Goal: Task Accomplishment & Management: Use online tool/utility

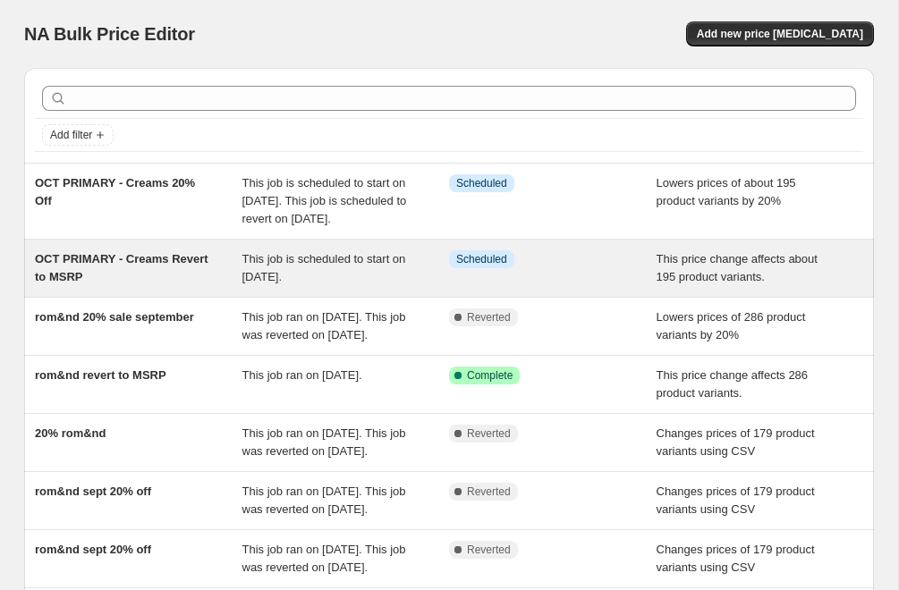
click at [156, 283] on div "OCT PRIMARY - Creams Revert to MSRP" at bounding box center [138, 268] width 207 height 36
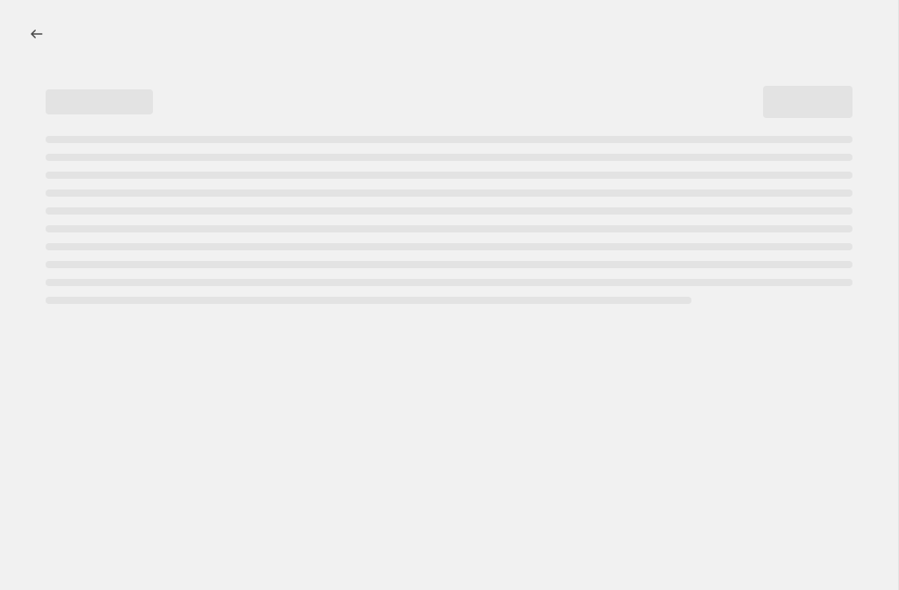
select select "ecap"
select select "remove"
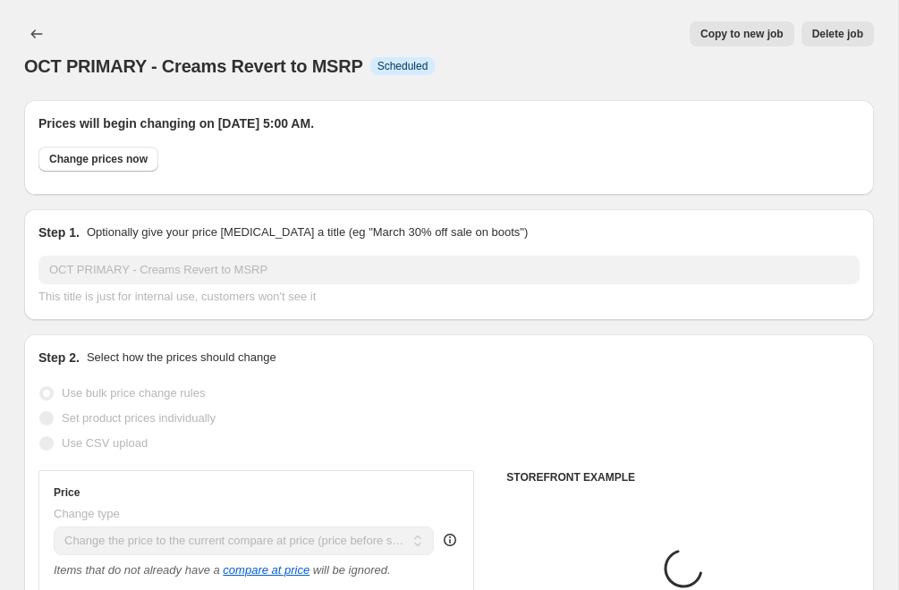
select select "collection"
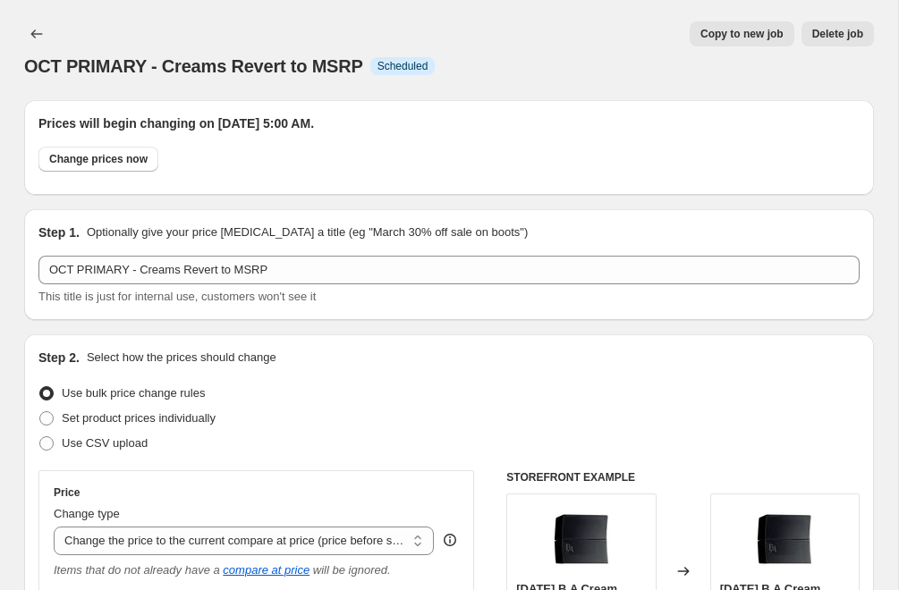
click at [834, 38] on span "Delete job" at bounding box center [837, 34] width 51 height 14
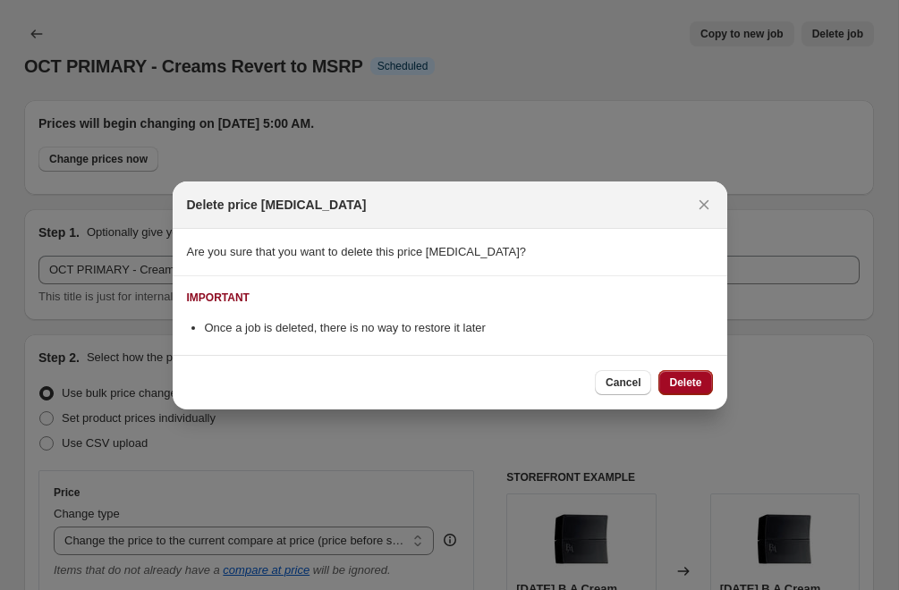
click at [696, 379] on span "Delete" at bounding box center [685, 383] width 32 height 14
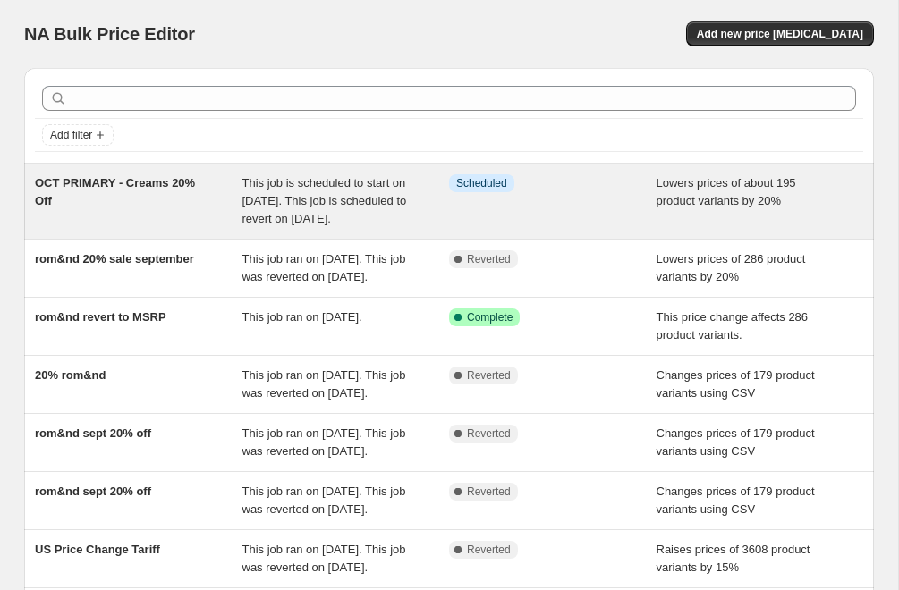
click at [153, 183] on span "OCT PRIMARY - Creams 20% Off" at bounding box center [115, 191] width 160 height 31
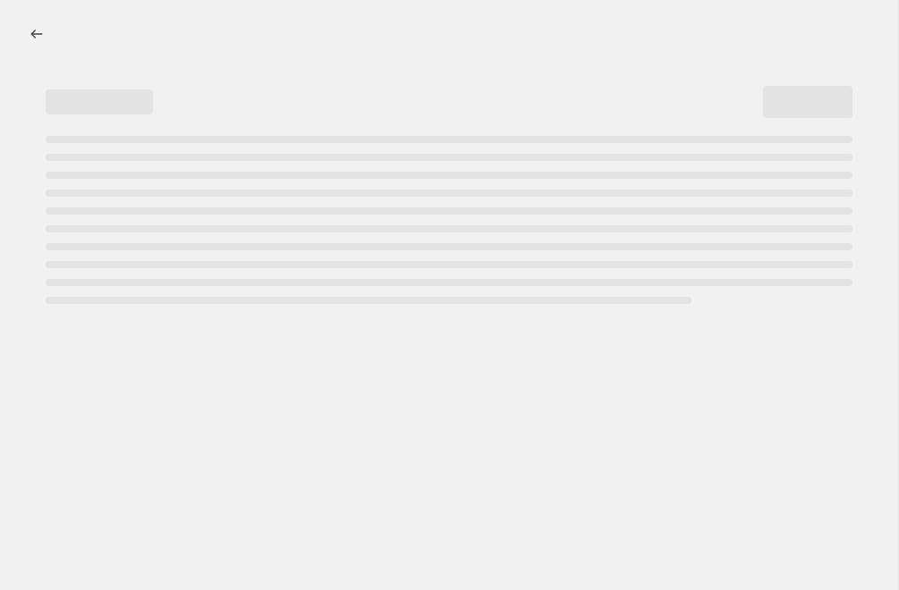
select select "percentage"
select select "collection"
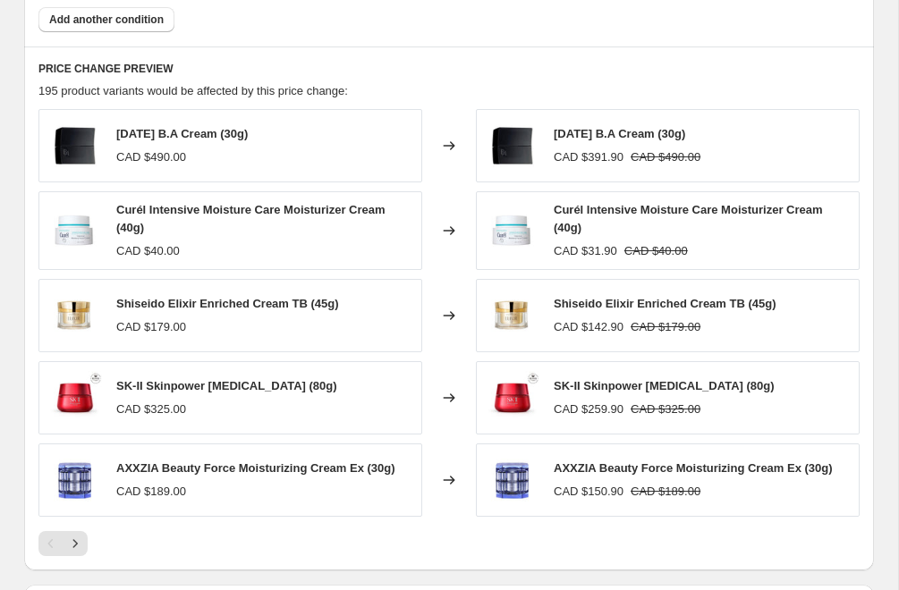
scroll to position [1395, 0]
click at [82, 537] on icon "Next" at bounding box center [75, 545] width 18 height 18
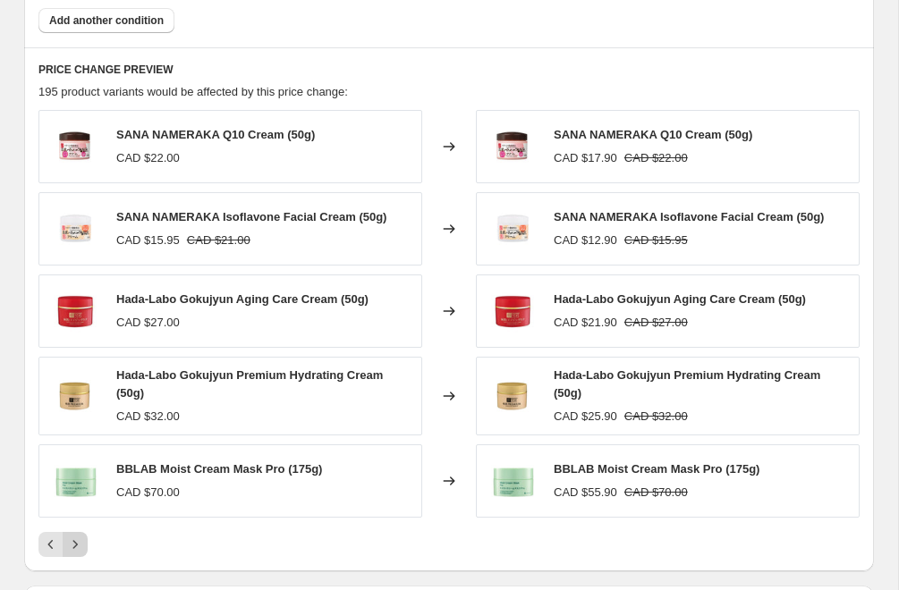
click at [80, 545] on icon "Next" at bounding box center [75, 545] width 18 height 18
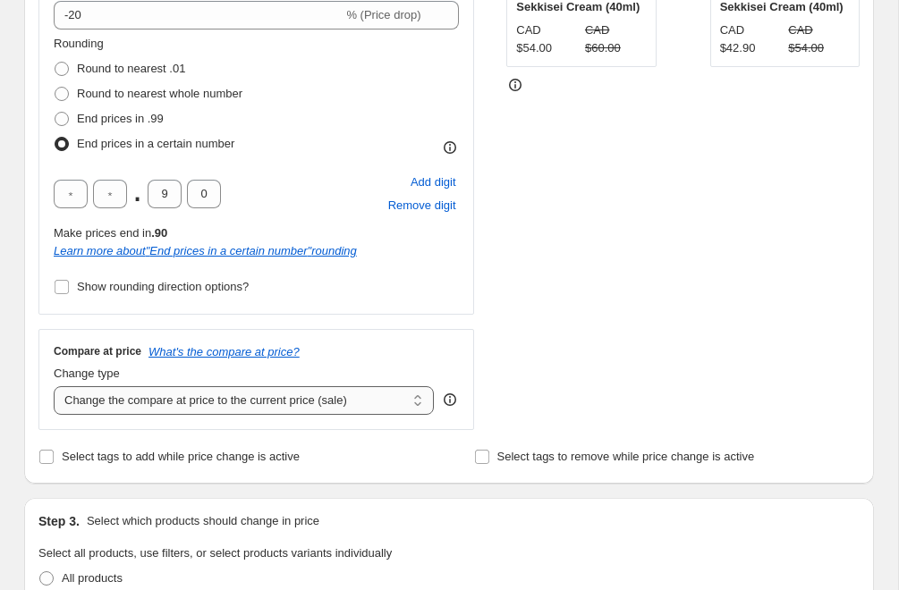
scroll to position [528, 0]
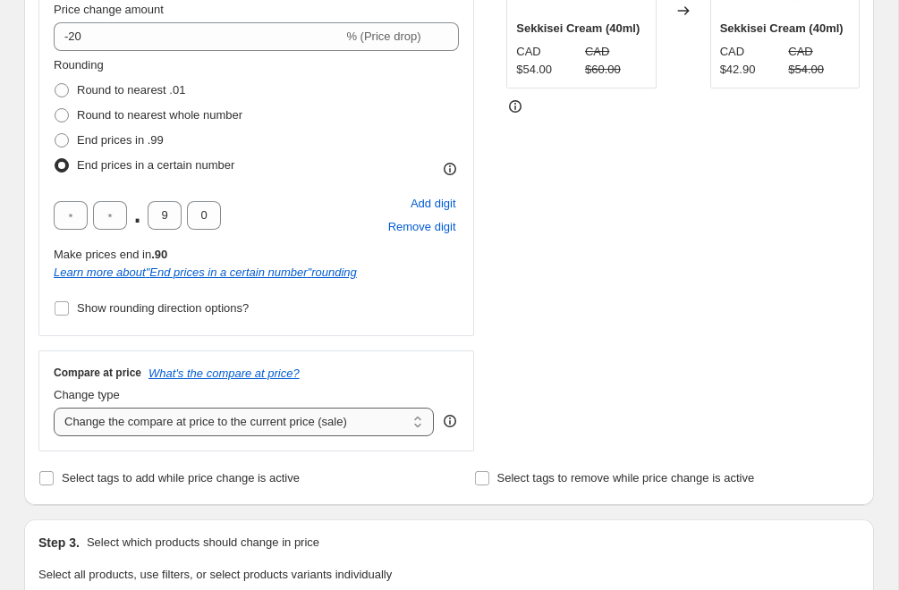
click at [266, 425] on select "Change the compare at price to the current price (sale) Change the compare at p…" at bounding box center [244, 422] width 380 height 29
select select "pp"
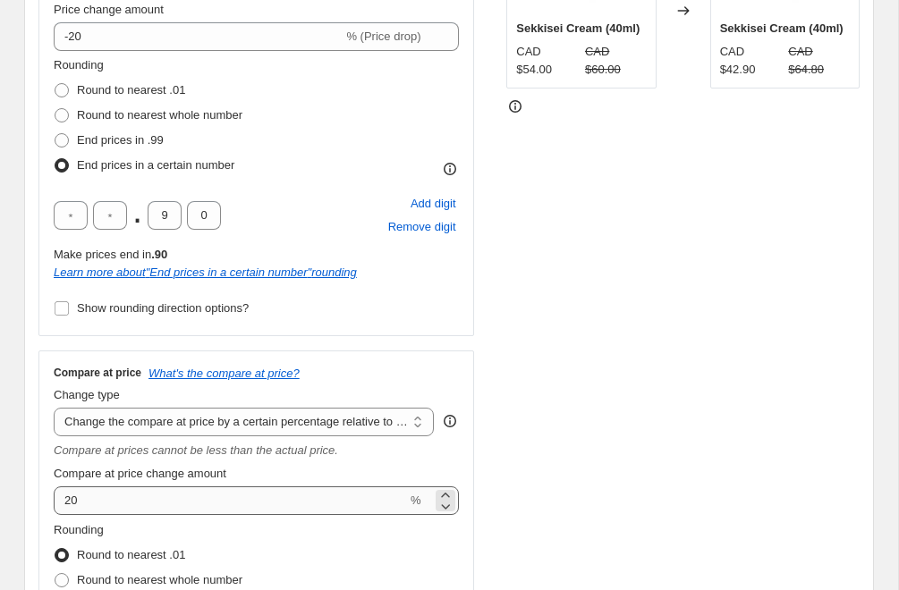
scroll to position [731, 0]
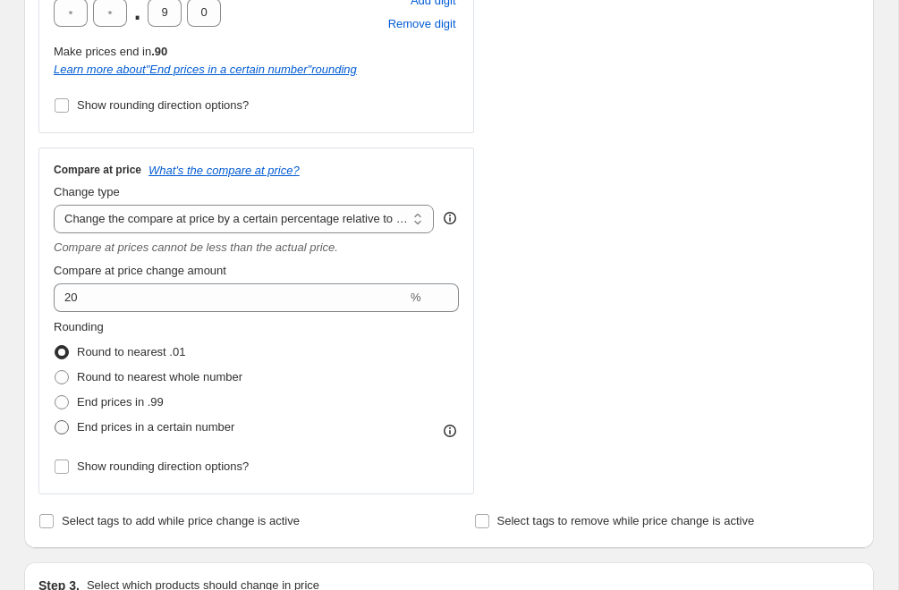
click at [63, 417] on label "End prices in a certain number" at bounding box center [144, 427] width 181 height 25
click at [55, 420] on input "End prices in a certain number" at bounding box center [55, 420] width 1 height 1
radio input "true"
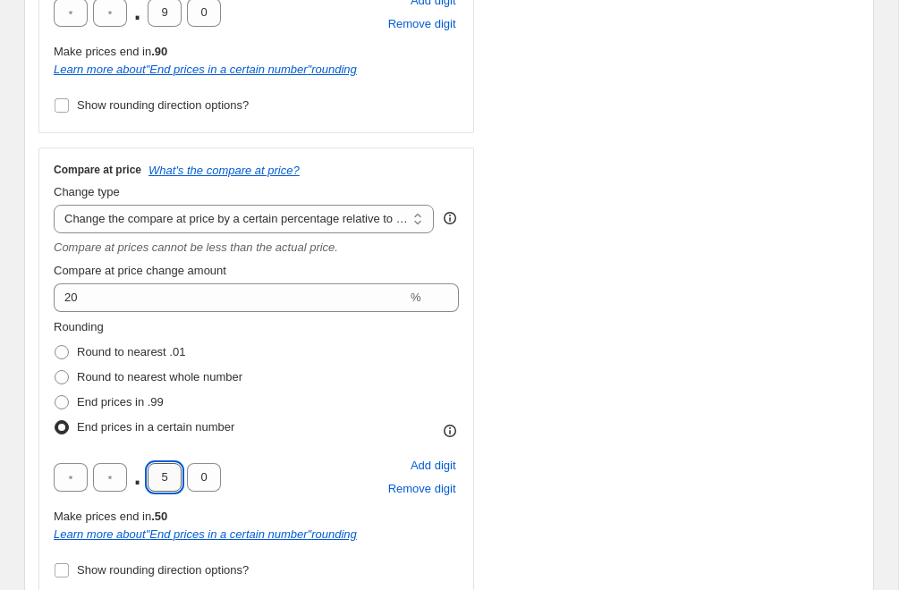
click at [164, 486] on input "5" at bounding box center [165, 477] width 34 height 29
type input "9"
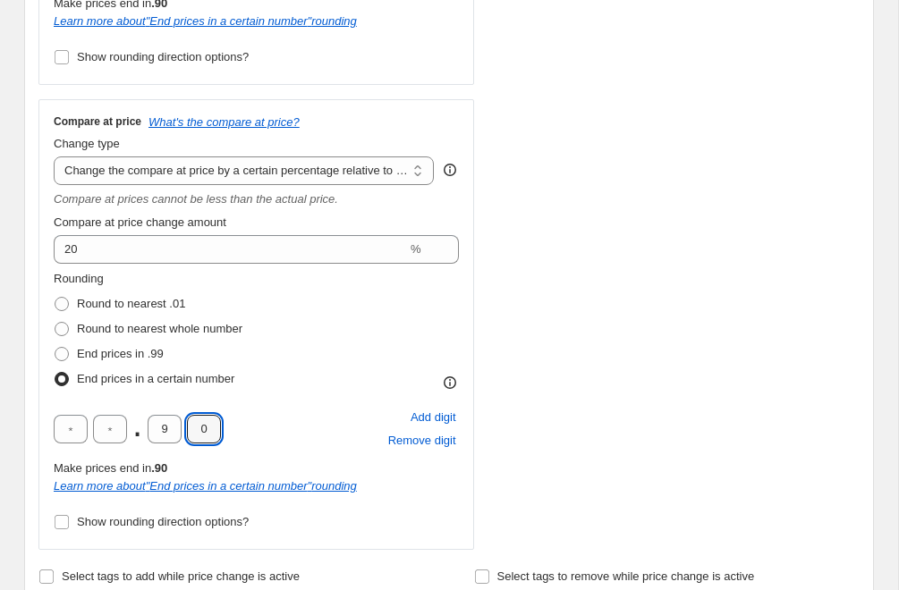
scroll to position [766, 0]
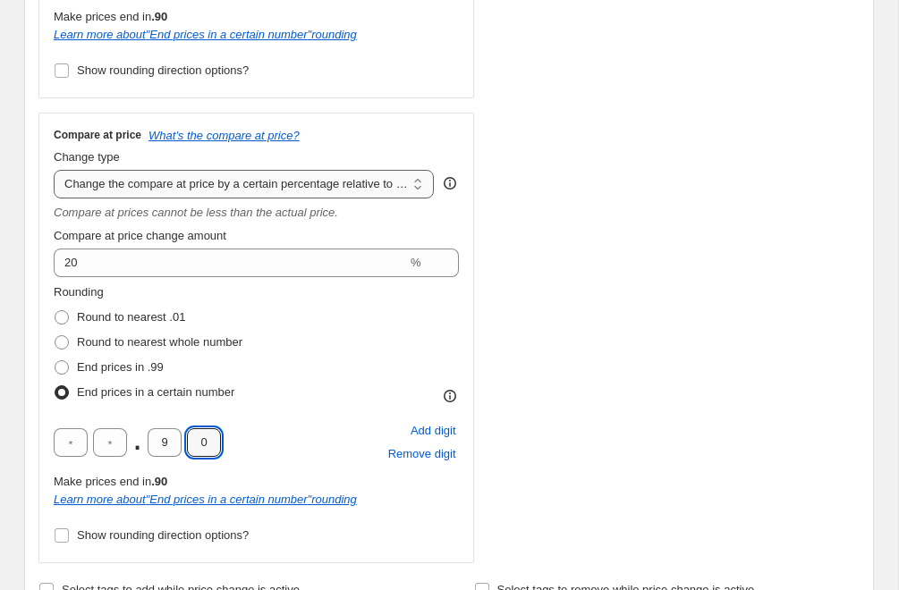
click at [236, 189] on select "Change the compare at price to the current price (sale) Change the compare at p…" at bounding box center [244, 184] width 380 height 29
select select "bp"
type input "12.00"
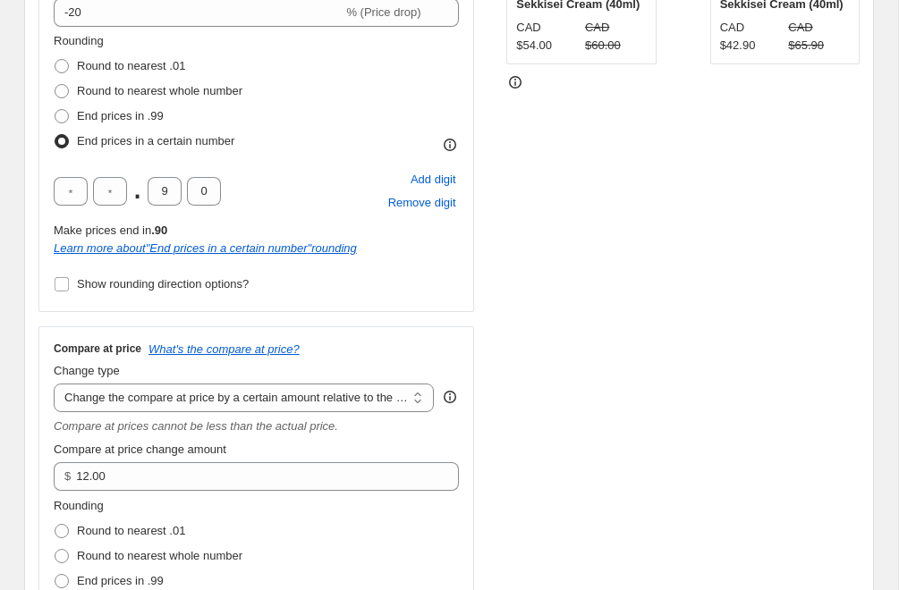
scroll to position [722, 0]
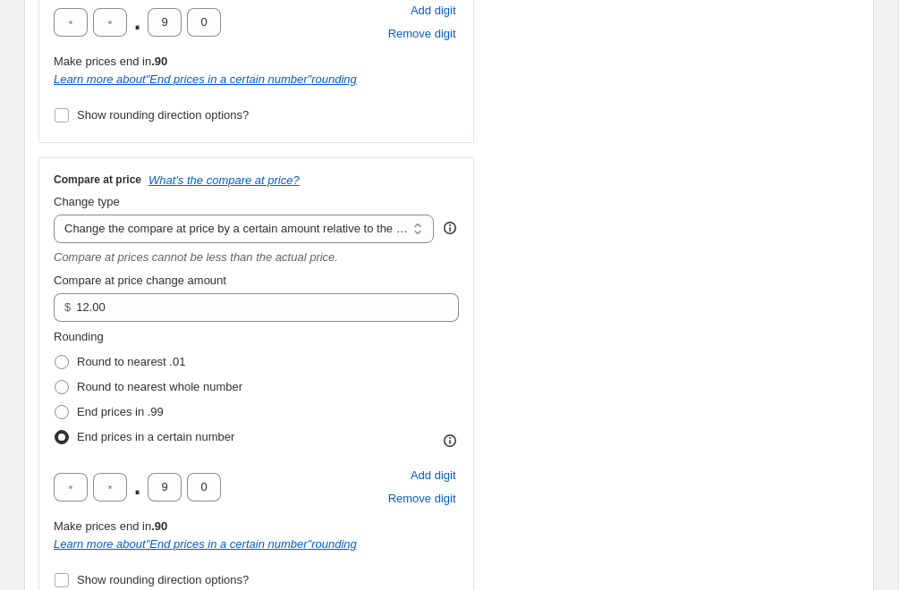
click at [232, 209] on div "Change type" at bounding box center [244, 202] width 380 height 18
click at [232, 228] on select "Change the compare at price to the current price (sale) Change the compare at p…" at bounding box center [244, 229] width 380 height 29
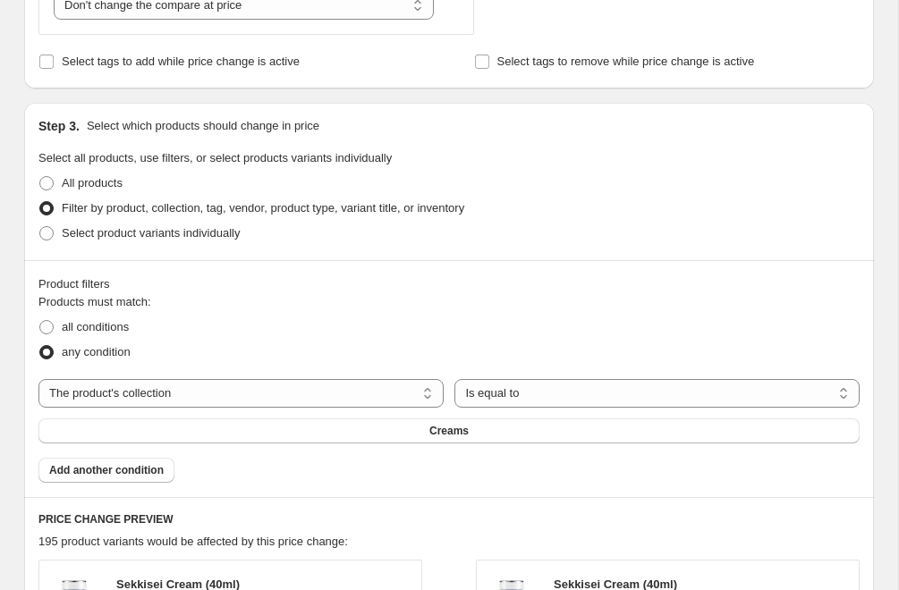
scroll to position [756, 0]
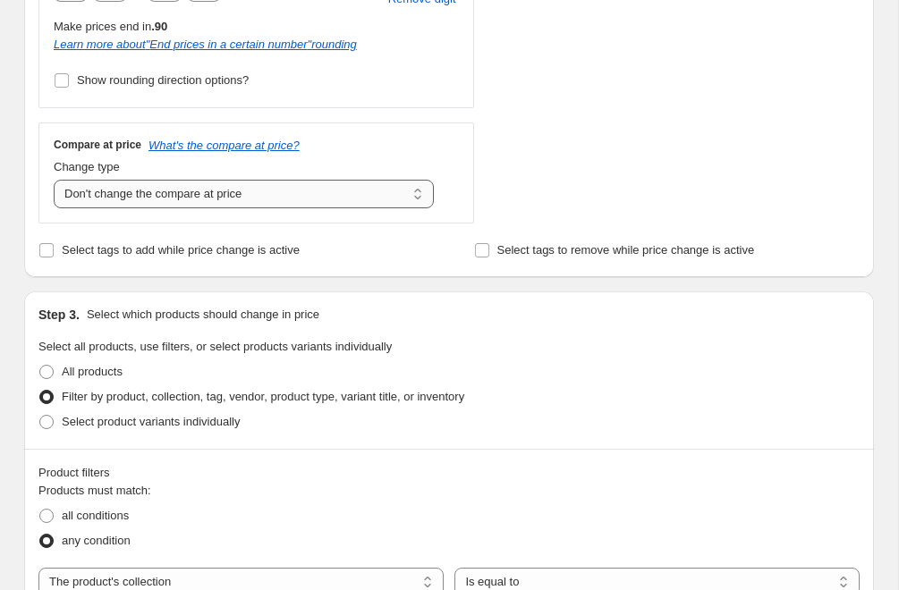
click at [210, 199] on select "Change the compare at price to the current price (sale) Change the compare at p…" at bounding box center [244, 194] width 380 height 29
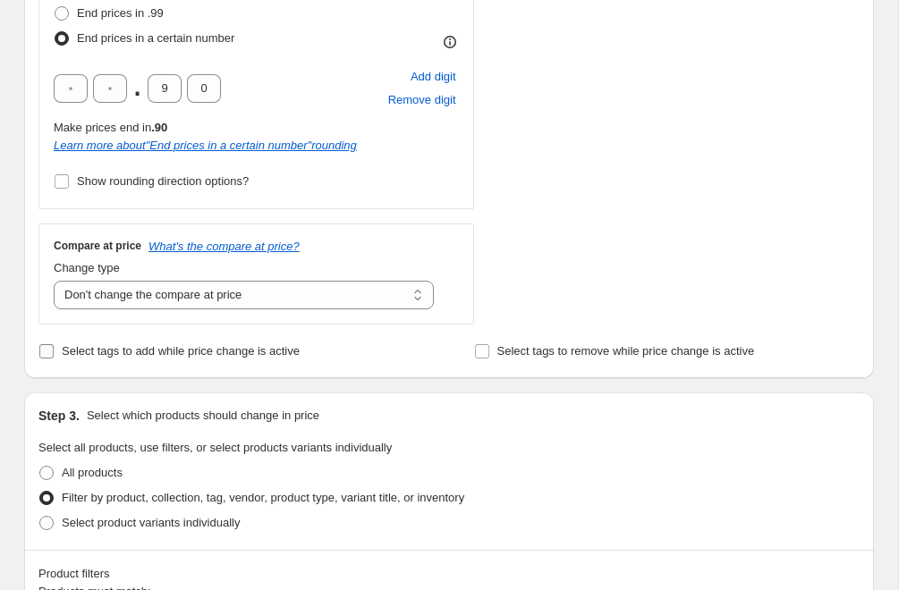
scroll to position [657, 0]
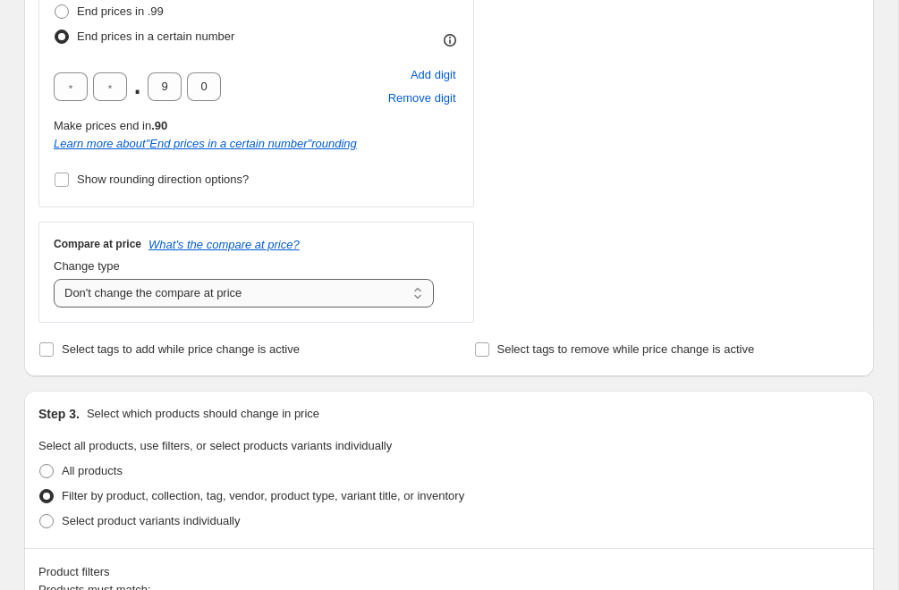
click at [246, 299] on select "Change the compare at price to the current price (sale) Change the compare at p…" at bounding box center [244, 293] width 380 height 29
select select "pp"
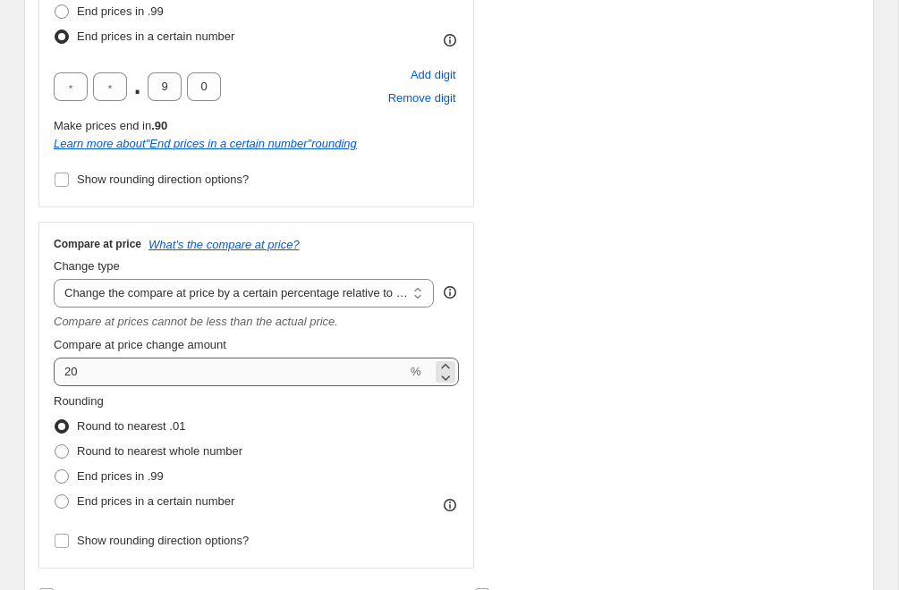
scroll to position [830, 0]
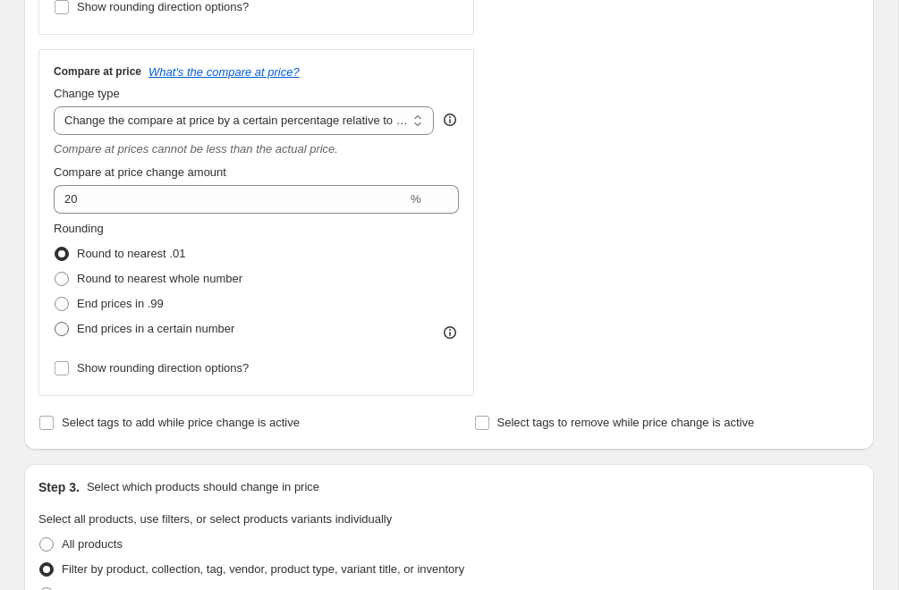
click at [66, 329] on span at bounding box center [62, 329] width 14 height 14
click at [55, 323] on input "End prices in a certain number" at bounding box center [55, 322] width 1 height 1
radio input "true"
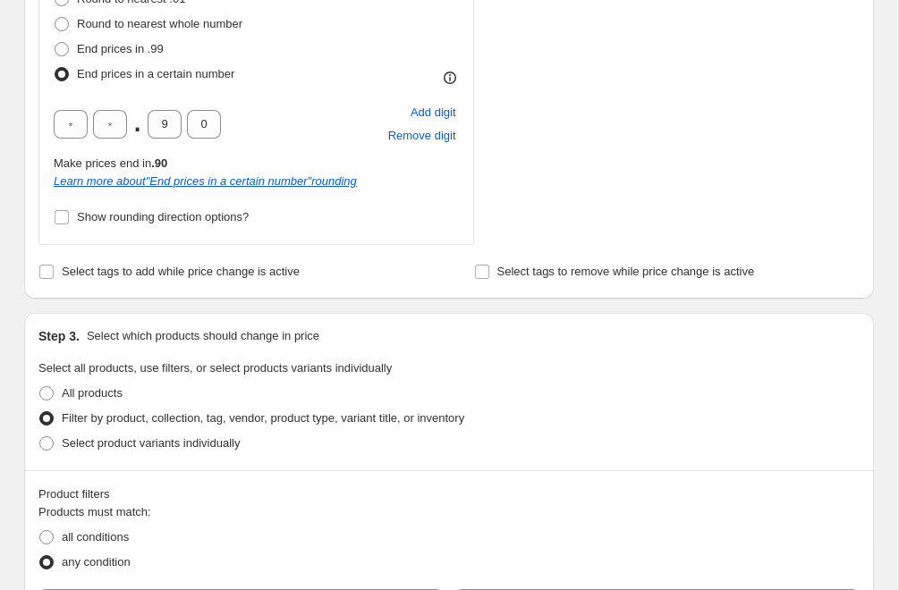
scroll to position [804, 0]
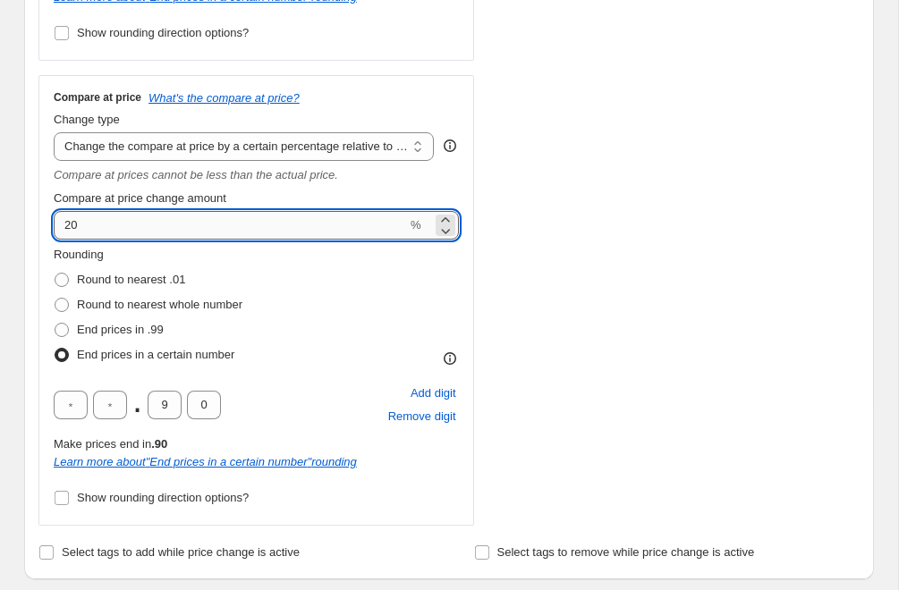
click at [226, 221] on input "20" at bounding box center [230, 225] width 353 height 29
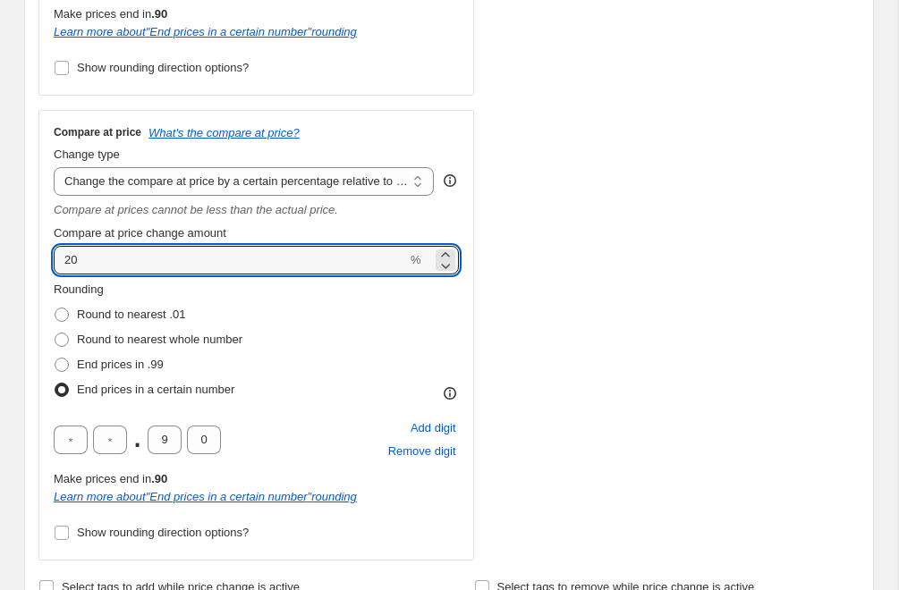
scroll to position [756, 0]
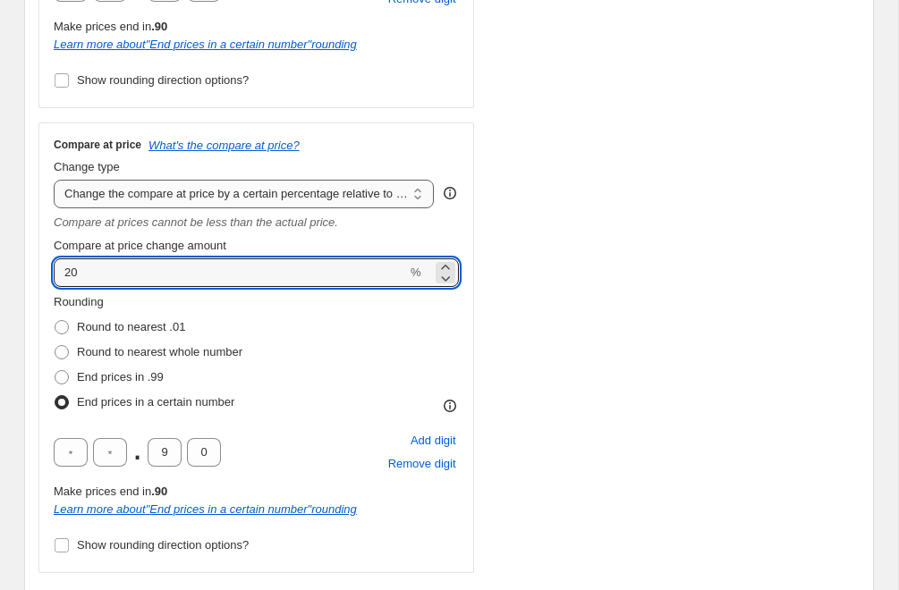
click at [207, 200] on select "Change the compare at price to the current price (sale) Change the compare at p…" at bounding box center [244, 194] width 380 height 29
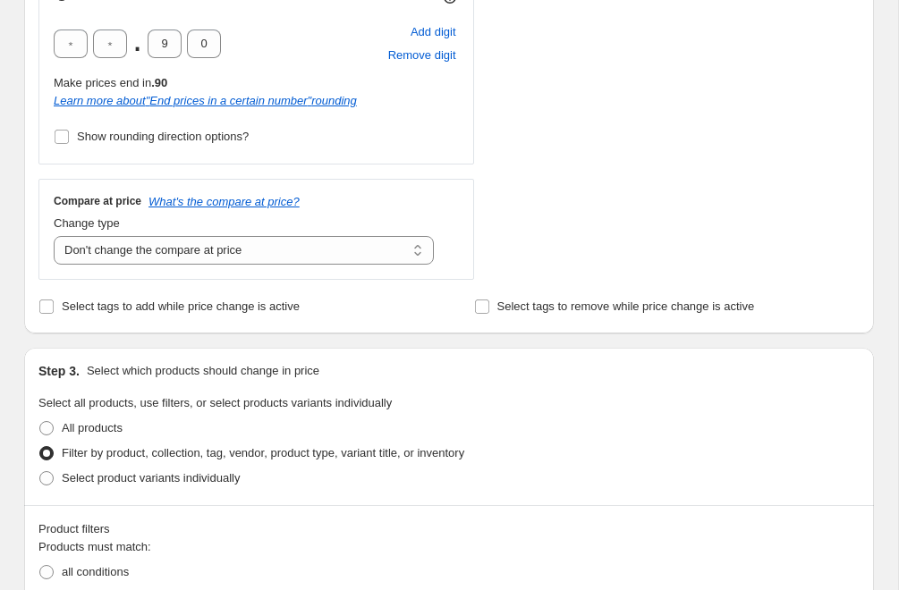
scroll to position [657, 0]
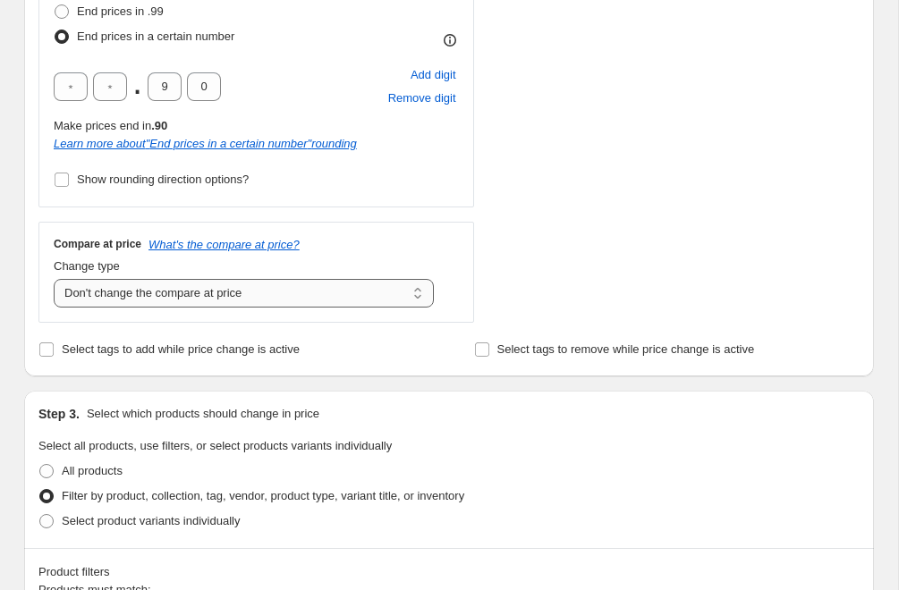
click at [209, 299] on select "Change the compare at price to the current price (sale) Change the compare at p…" at bounding box center [244, 293] width 380 height 29
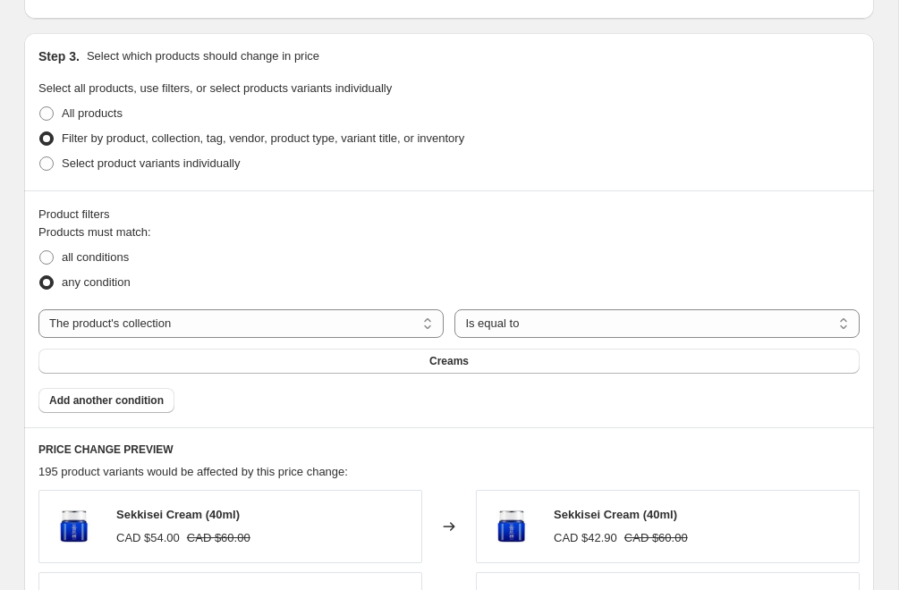
scroll to position [1145, 0]
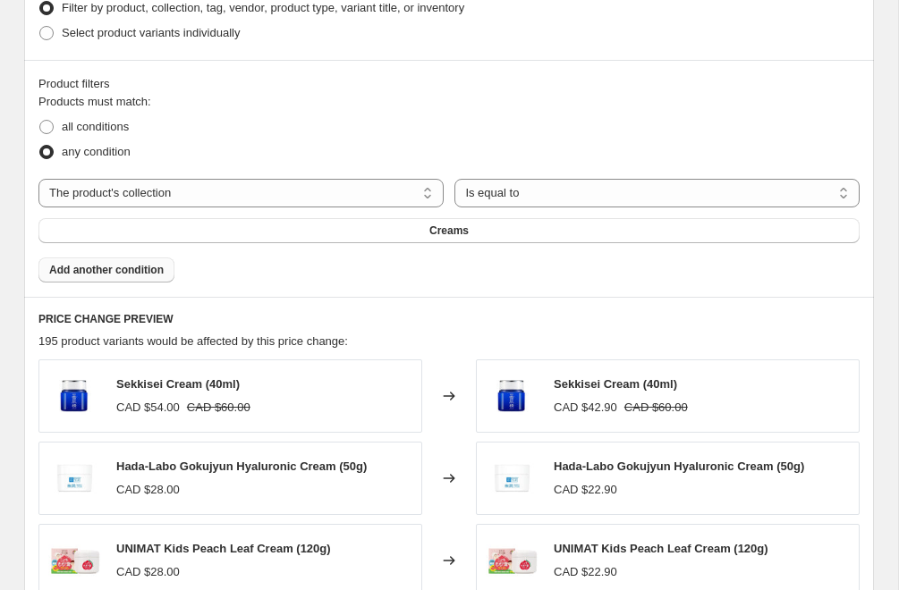
click at [152, 270] on span "Add another condition" at bounding box center [106, 270] width 114 height 14
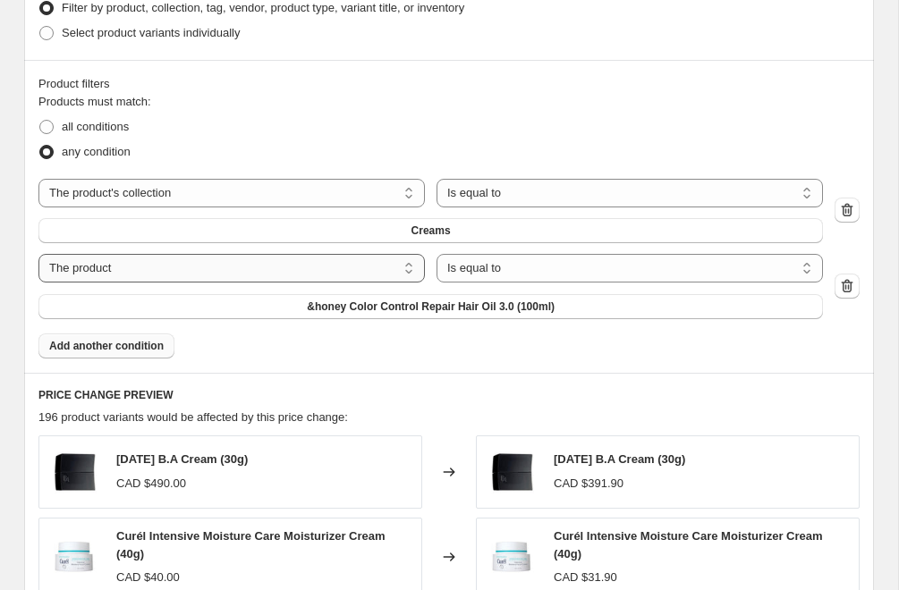
click at [239, 261] on select "The product The product's collection The product's tag The product's vendor The…" at bounding box center [231, 268] width 386 height 29
click at [846, 287] on icon "button" at bounding box center [847, 286] width 18 height 18
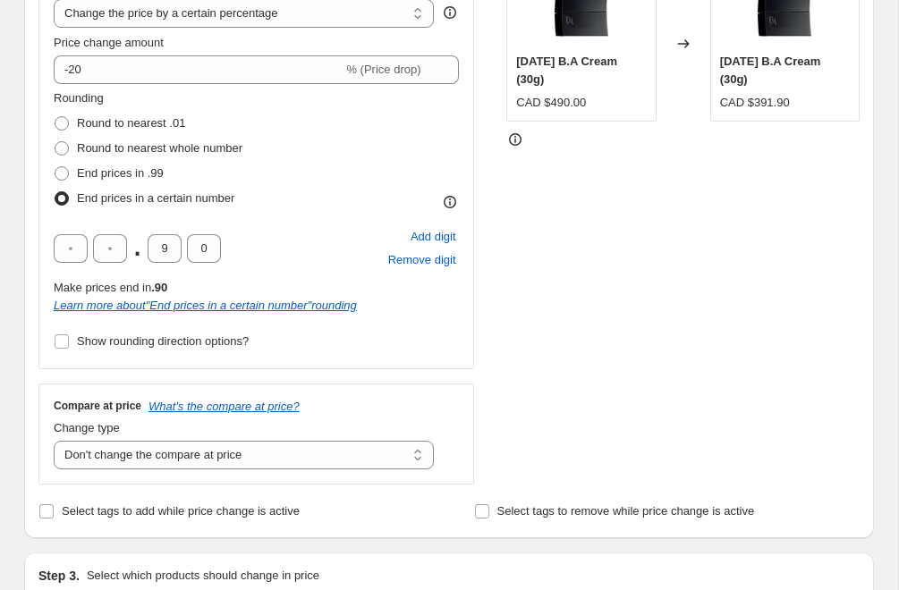
scroll to position [605, 0]
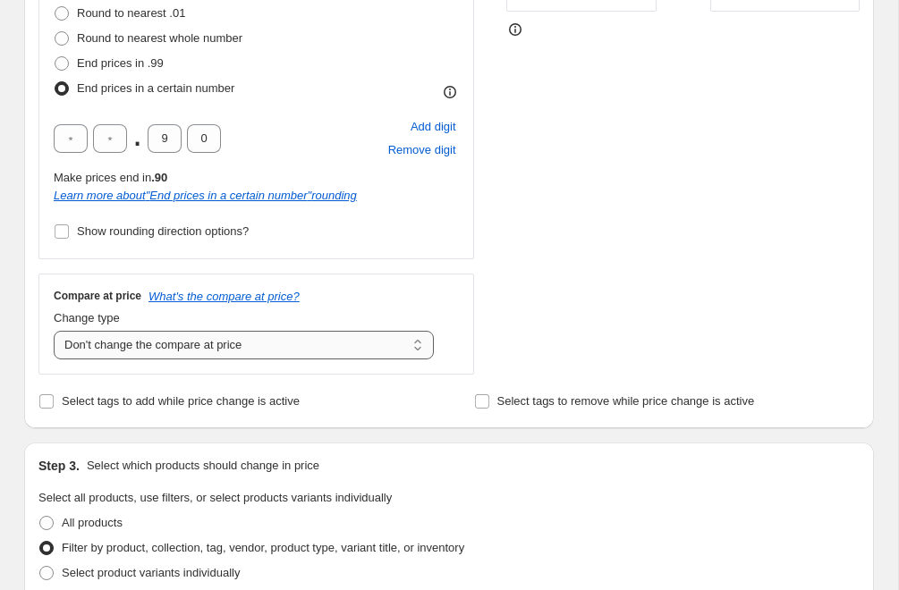
click at [156, 349] on select "Change the compare at price to the current price (sale) Change the compare at p…" at bounding box center [244, 345] width 380 height 29
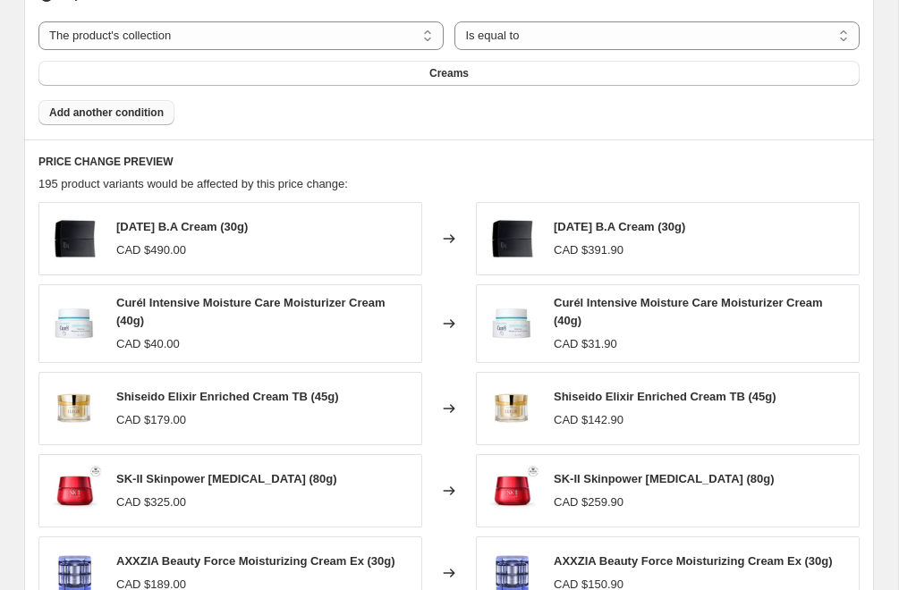
scroll to position [1423, 0]
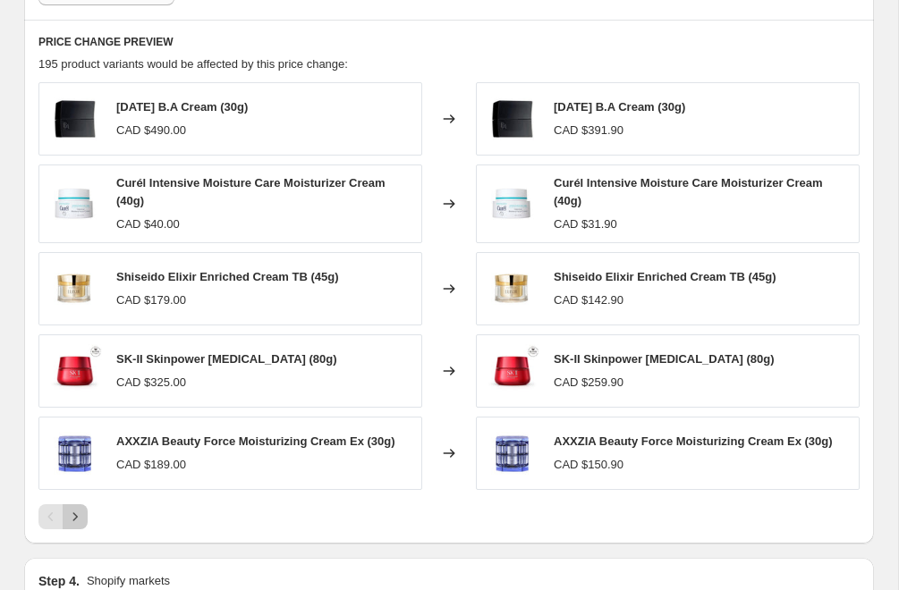
click at [71, 514] on icon "Next" at bounding box center [75, 517] width 18 height 18
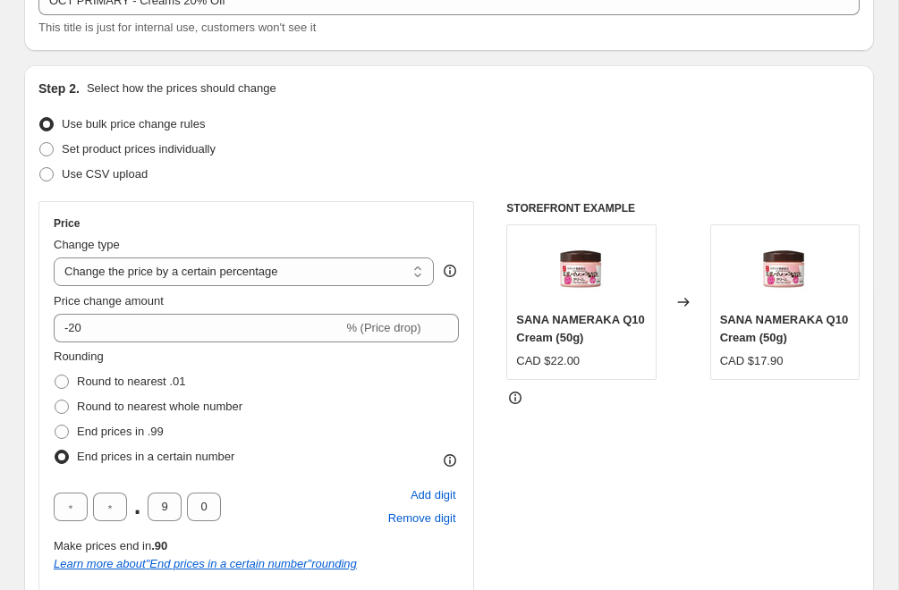
scroll to position [496, 0]
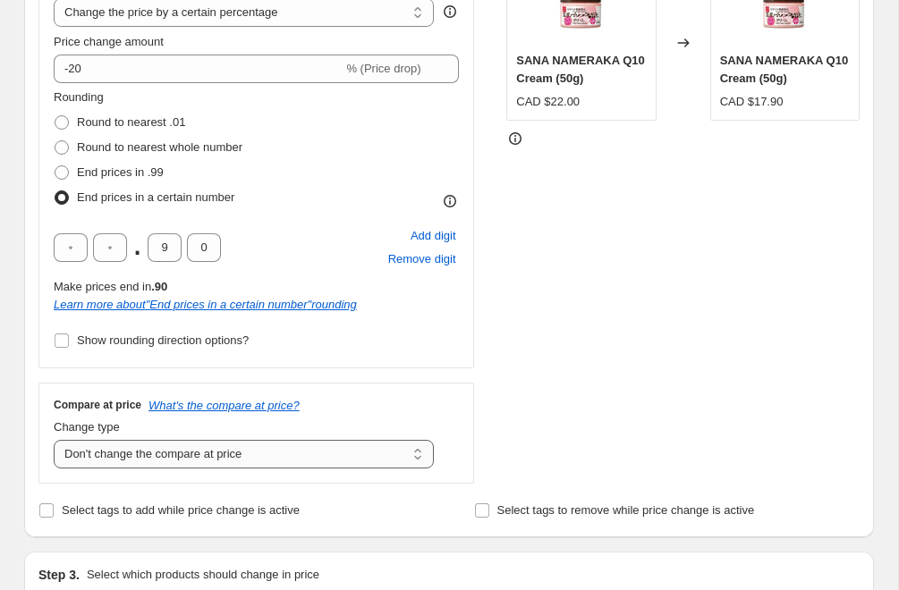
click at [243, 450] on select "Change the compare at price to the current price (sale) Change the compare at p…" at bounding box center [244, 454] width 380 height 29
select select "ep"
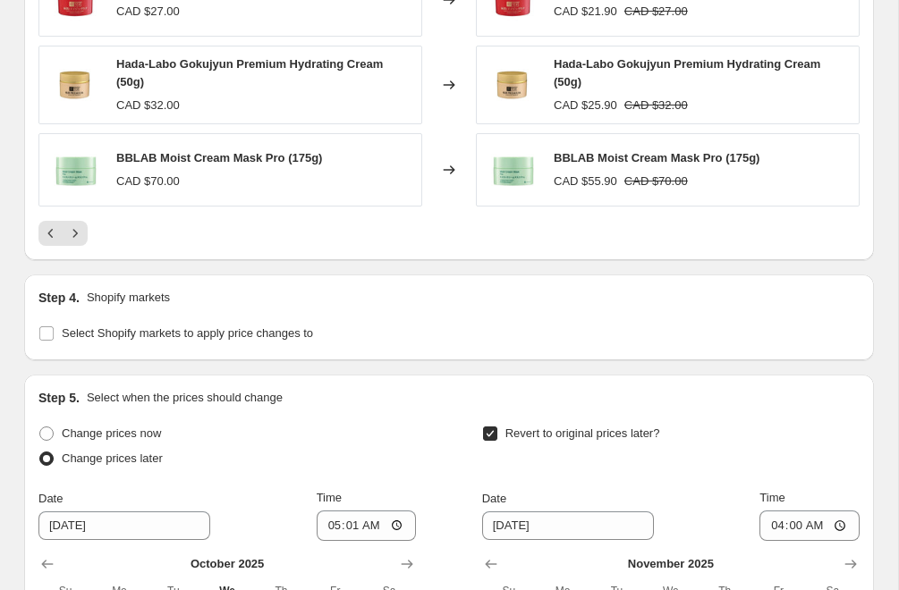
scroll to position [2088, 0]
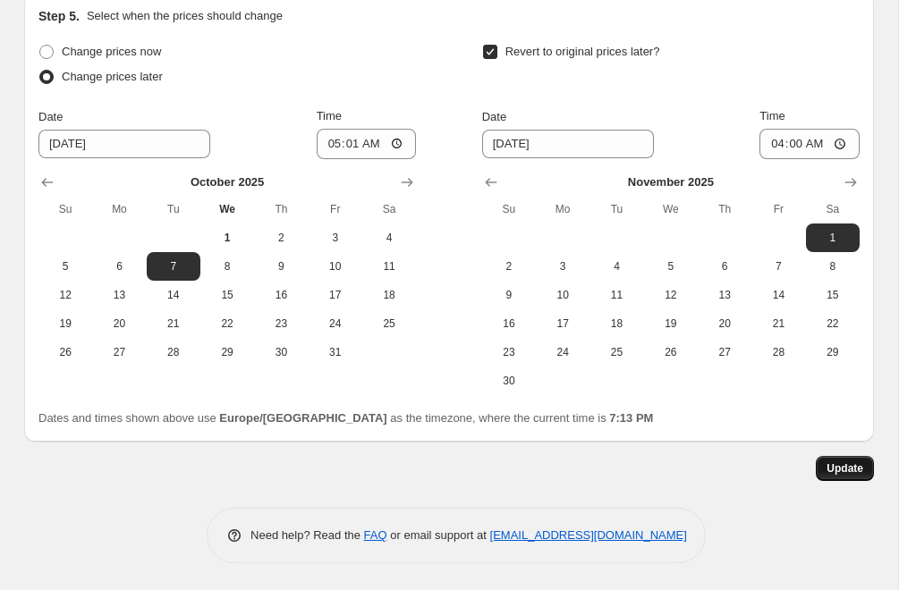
click at [838, 466] on span "Update" at bounding box center [844, 468] width 37 height 14
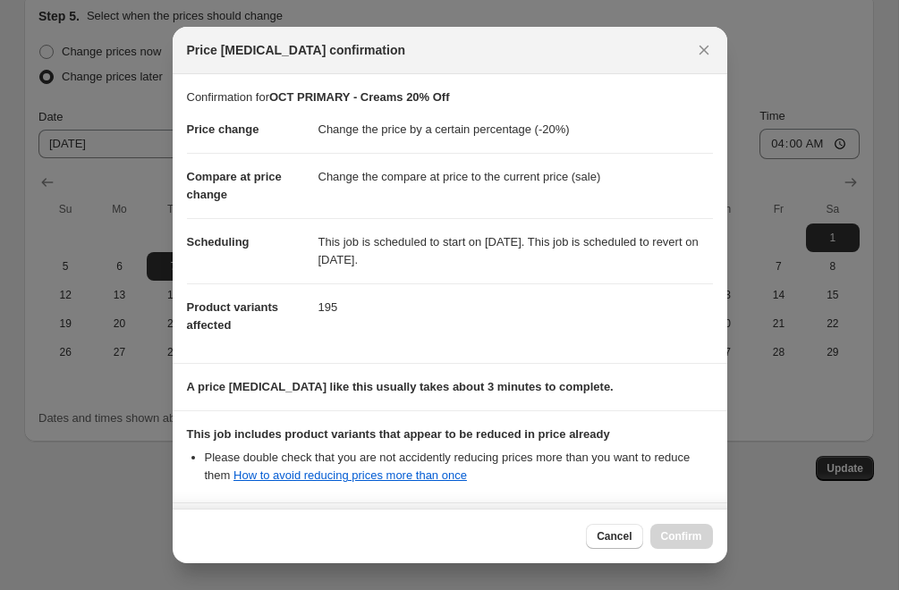
scroll to position [159, 0]
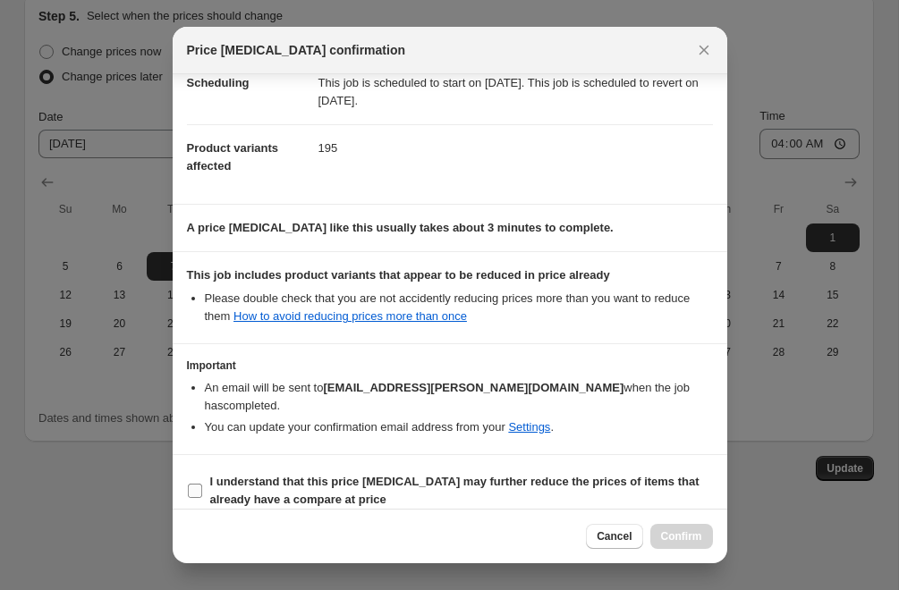
click at [197, 483] on label "I understand that this price [MEDICAL_DATA] may further reduce the prices of it…" at bounding box center [450, 490] width 526 height 43
click at [197, 484] on input "I understand that this price [MEDICAL_DATA] may further reduce the prices of it…" at bounding box center [195, 491] width 14 height 14
checkbox input "true"
click at [693, 50] on button "Close" at bounding box center [703, 50] width 25 height 25
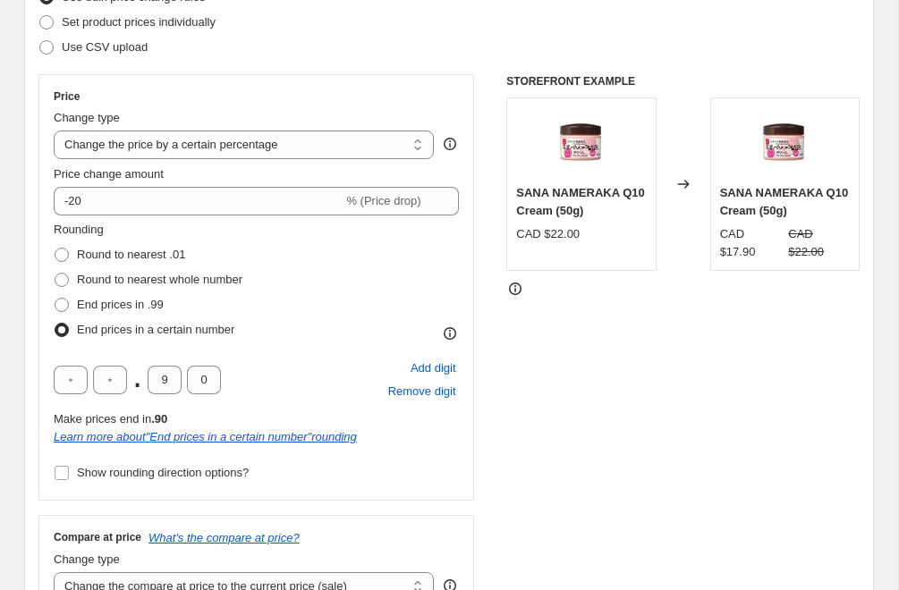
scroll to position [0, 0]
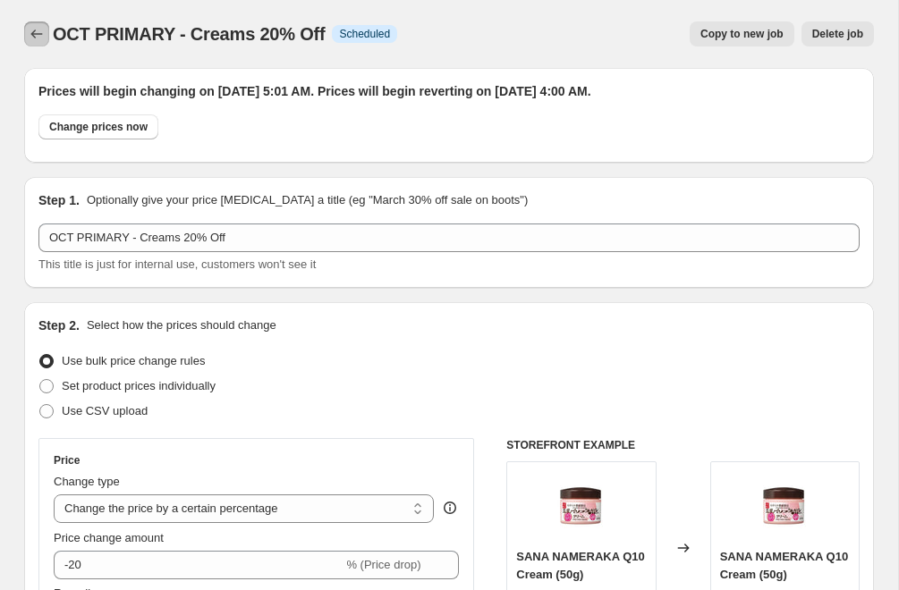
click at [41, 31] on icon "Price change jobs" at bounding box center [37, 34] width 18 height 18
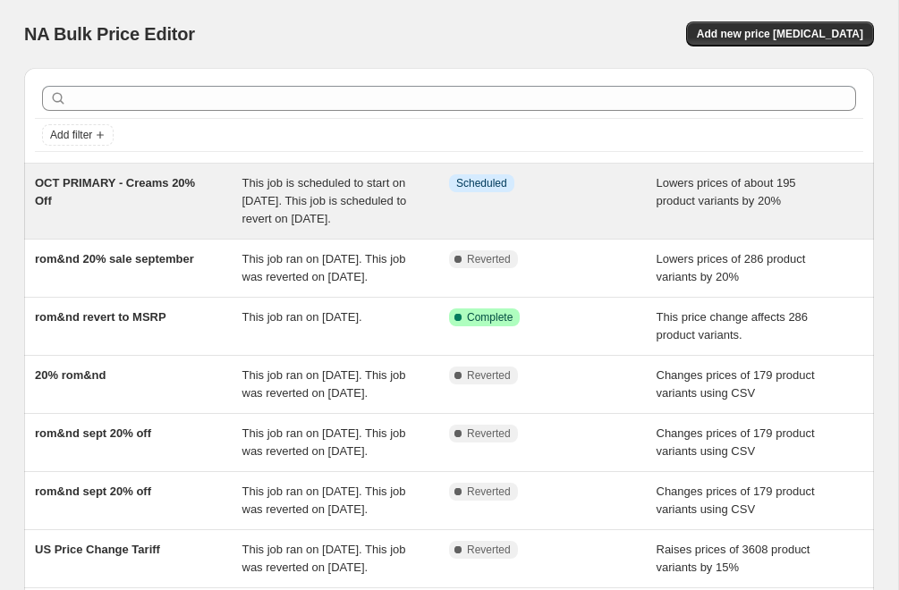
click at [293, 191] on div "This job is scheduled to start on [DATE]. This job is scheduled to revert on [D…" at bounding box center [345, 201] width 207 height 54
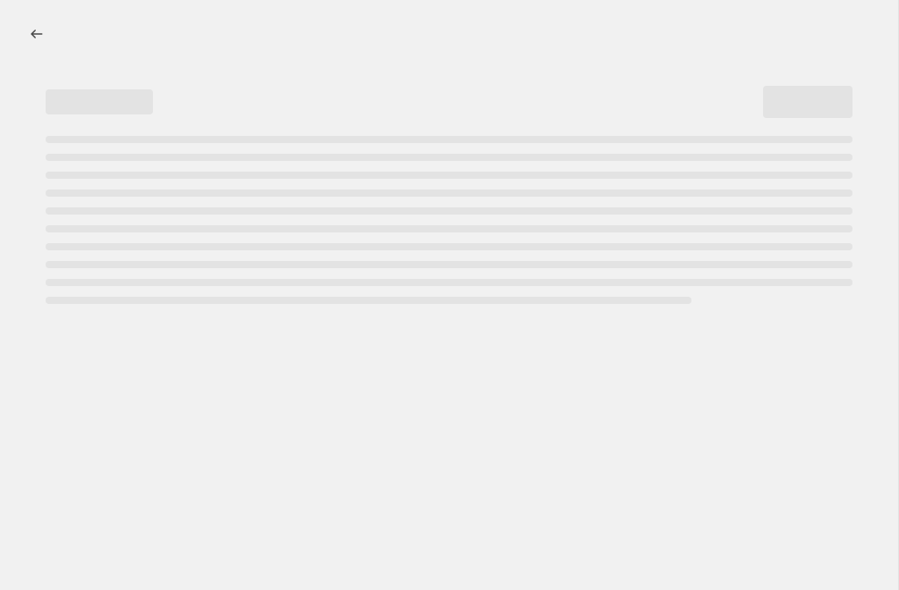
select select "percentage"
select select "collection"
